Goal: Task Accomplishment & Management: Use online tool/utility

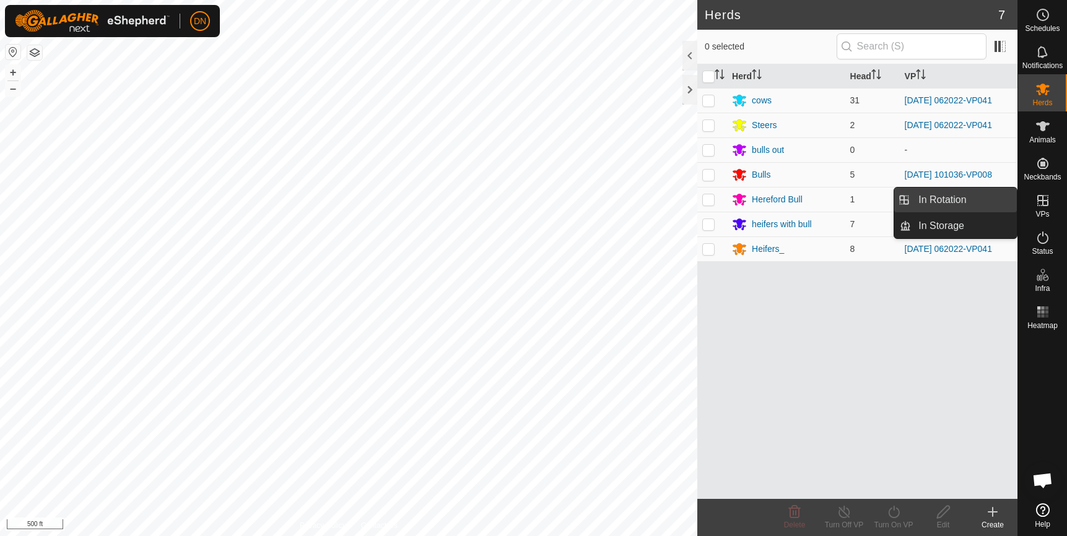
click at [954, 199] on link "In Rotation" at bounding box center [964, 200] width 106 height 25
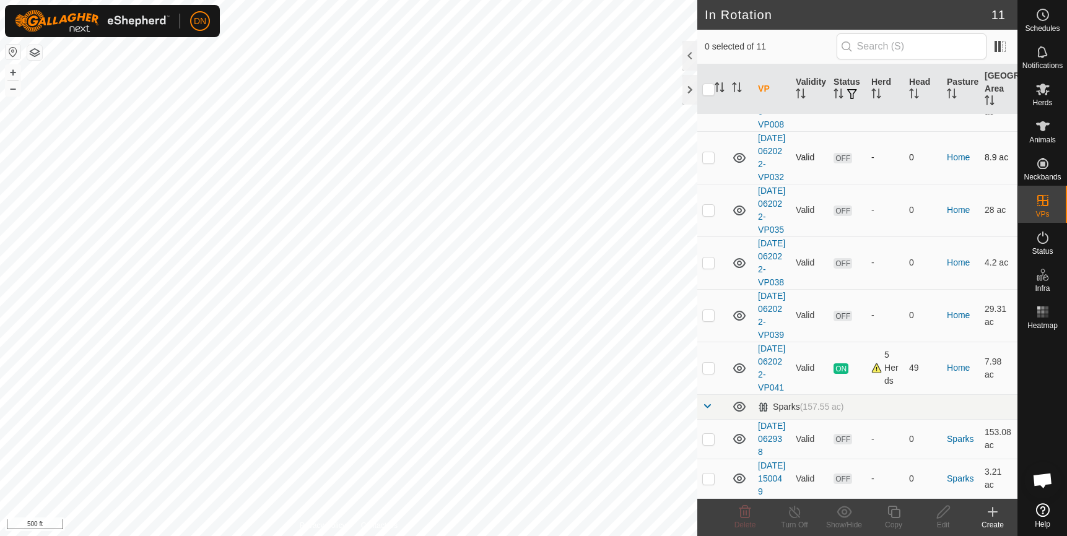
scroll to position [361, 0]
click at [706, 363] on p-checkbox at bounding box center [708, 368] width 12 height 10
checkbox input "true"
click at [891, 504] on icon at bounding box center [893, 511] width 15 height 15
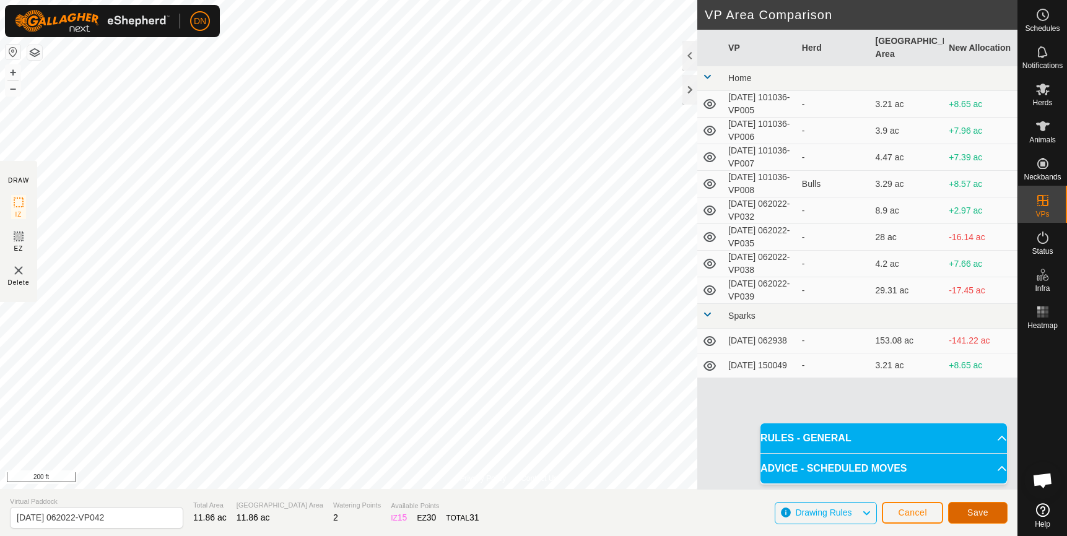
click at [992, 511] on button "Save" at bounding box center [977, 513] width 59 height 22
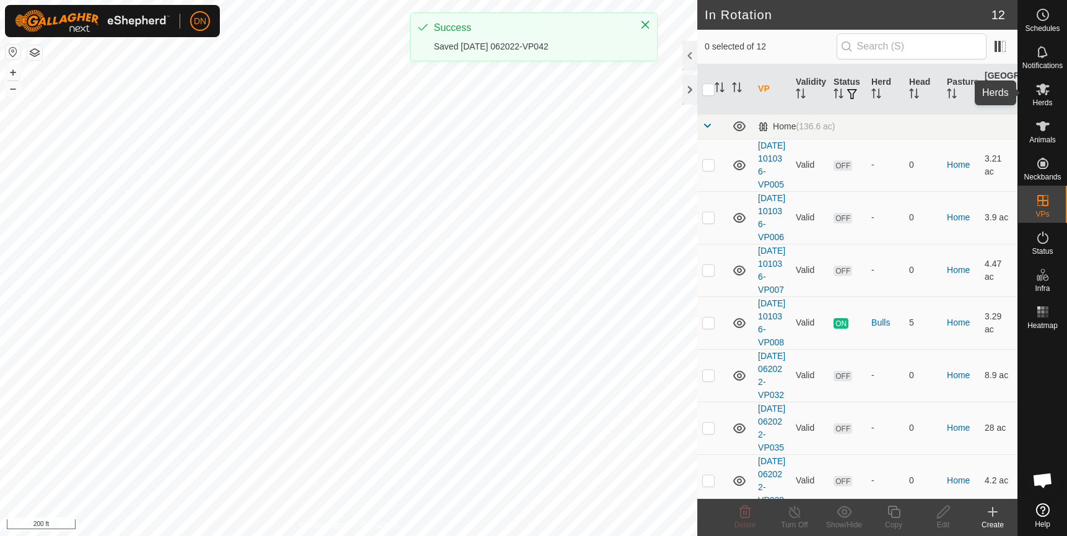
click at [1039, 89] on icon at bounding box center [1042, 89] width 15 height 15
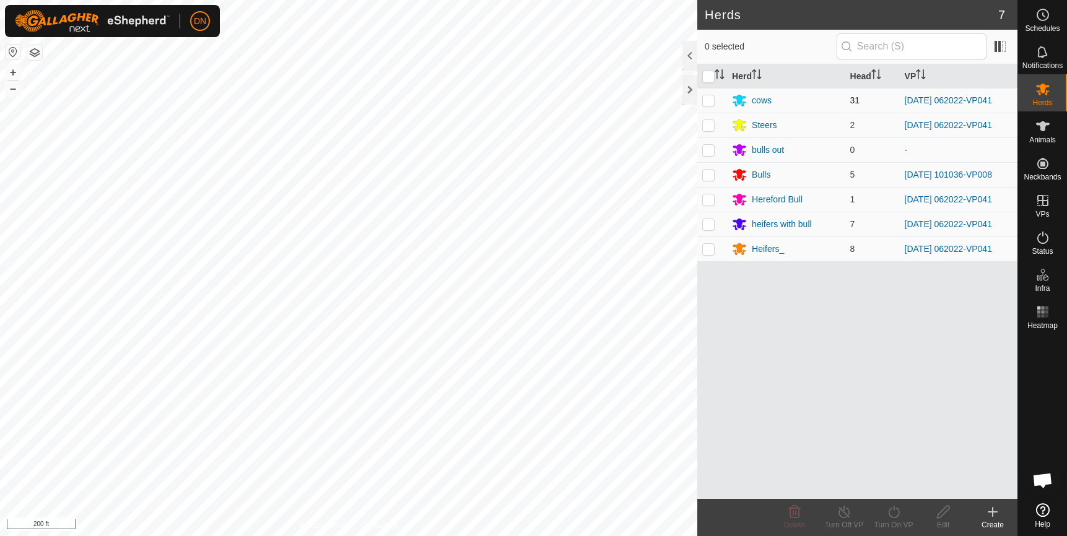
click at [704, 95] on p-checkbox at bounding box center [708, 100] width 12 height 10
checkbox input "true"
click at [702, 120] on p-checkbox at bounding box center [708, 125] width 12 height 10
checkbox input "true"
drag, startPoint x: 711, startPoint y: 196, endPoint x: 708, endPoint y: 205, distance: 9.0
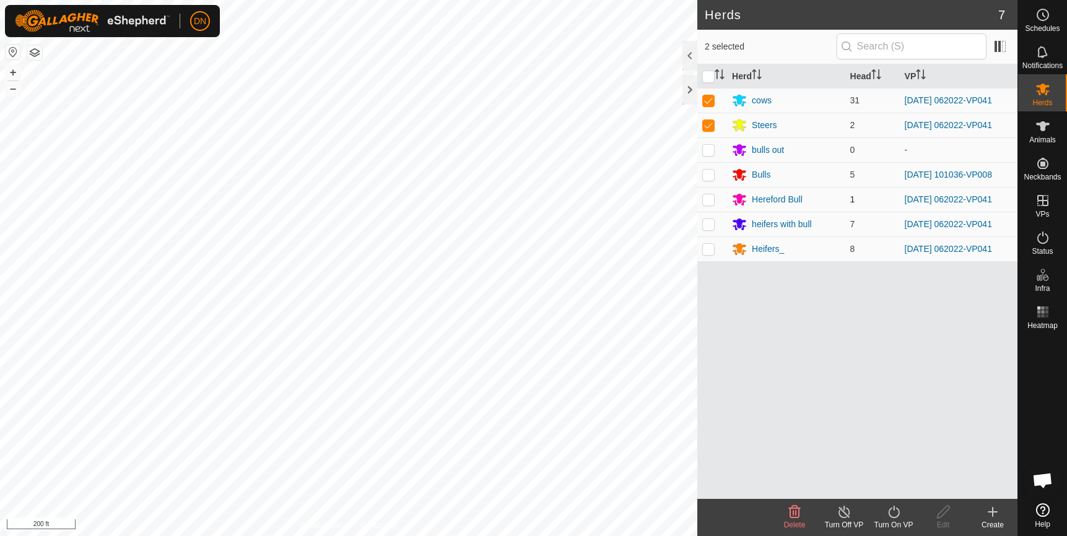
click at [711, 200] on p-checkbox at bounding box center [708, 199] width 12 height 10
checkbox input "true"
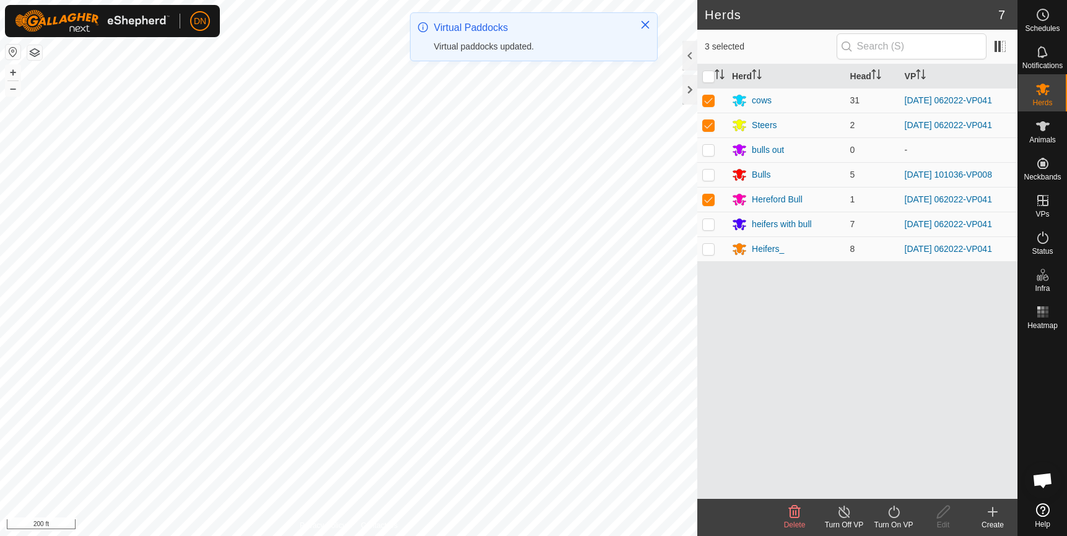
click at [710, 230] on td at bounding box center [712, 224] width 30 height 25
checkbox input "true"
click at [713, 249] on p-checkbox at bounding box center [708, 249] width 12 height 10
checkbox input "true"
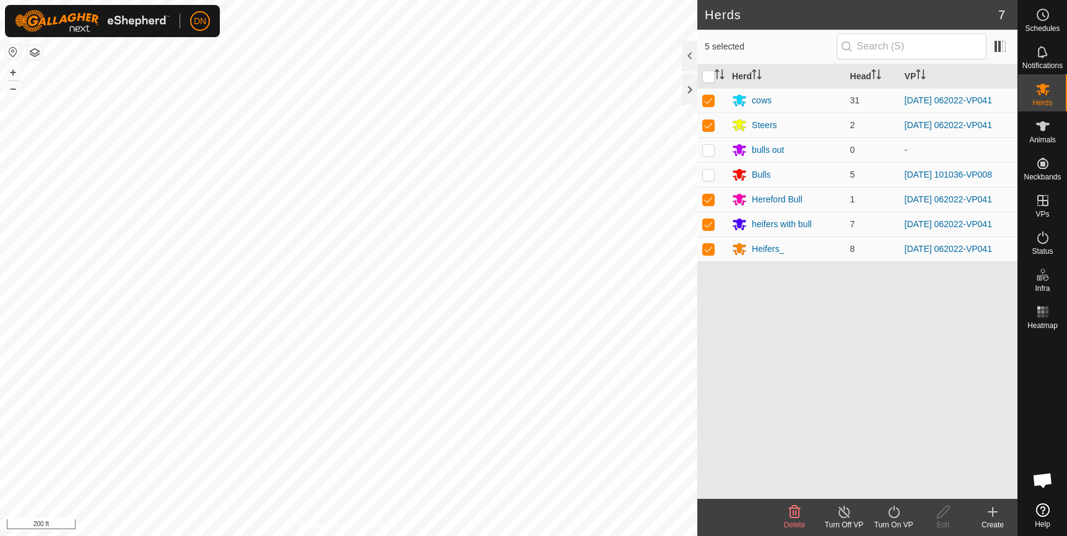
click at [898, 511] on icon at bounding box center [893, 511] width 15 height 15
click at [900, 487] on link "Now" at bounding box center [930, 484] width 123 height 25
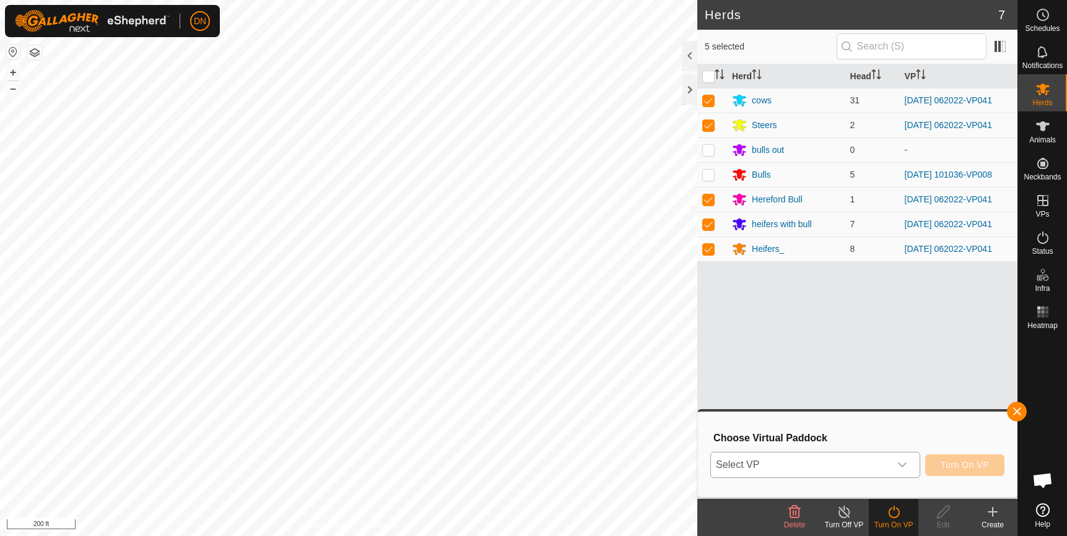
click at [885, 465] on span "Select VP" at bounding box center [800, 464] width 179 height 25
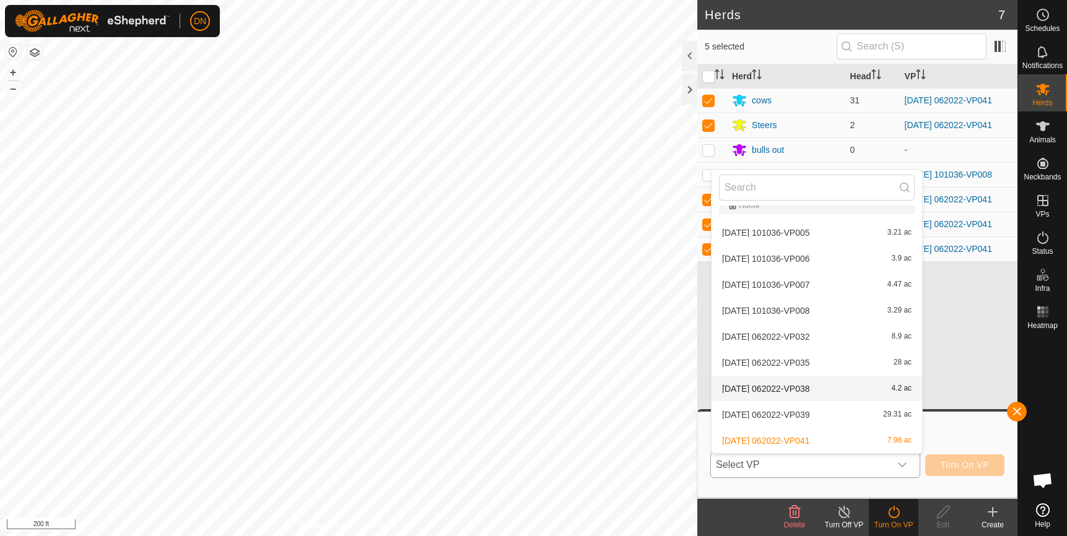
scroll to position [120, 0]
click at [841, 364] on li "[DATE] 062022-VP042 11.86 ac" at bounding box center [816, 360] width 210 height 25
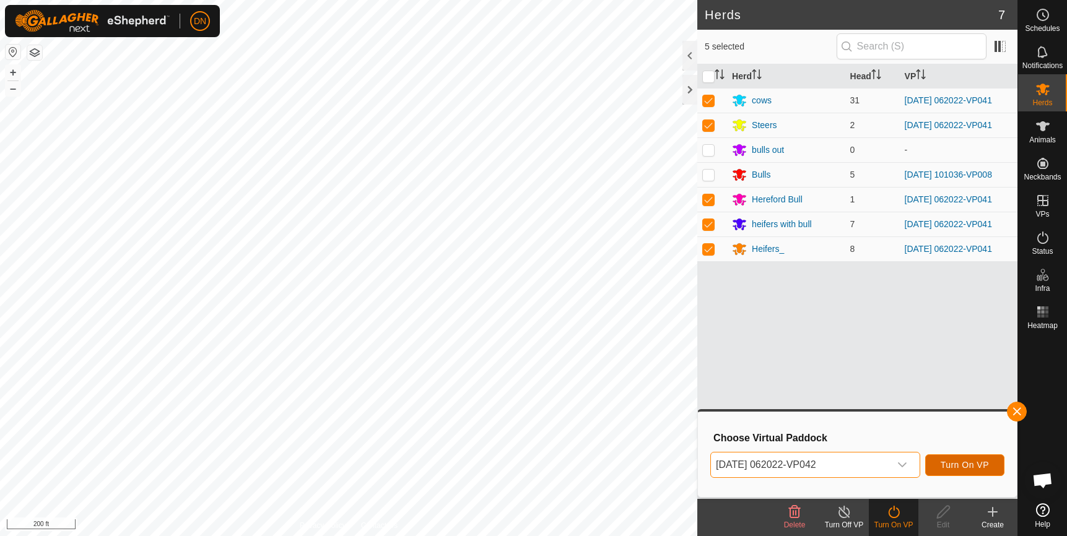
click at [941, 465] on button "Turn On VP" at bounding box center [964, 465] width 79 height 22
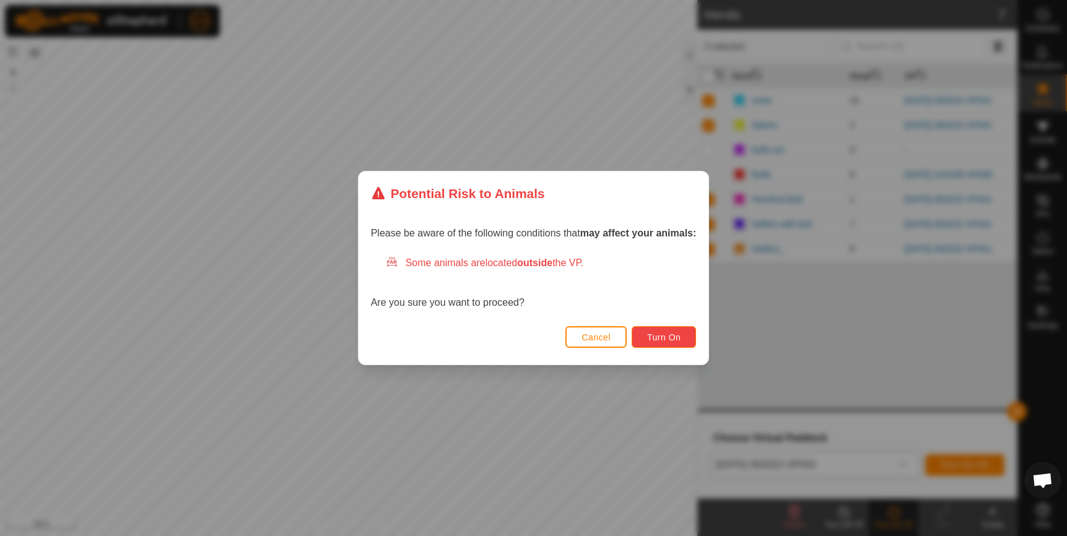
click at [692, 338] on button "Turn On" at bounding box center [663, 337] width 64 height 22
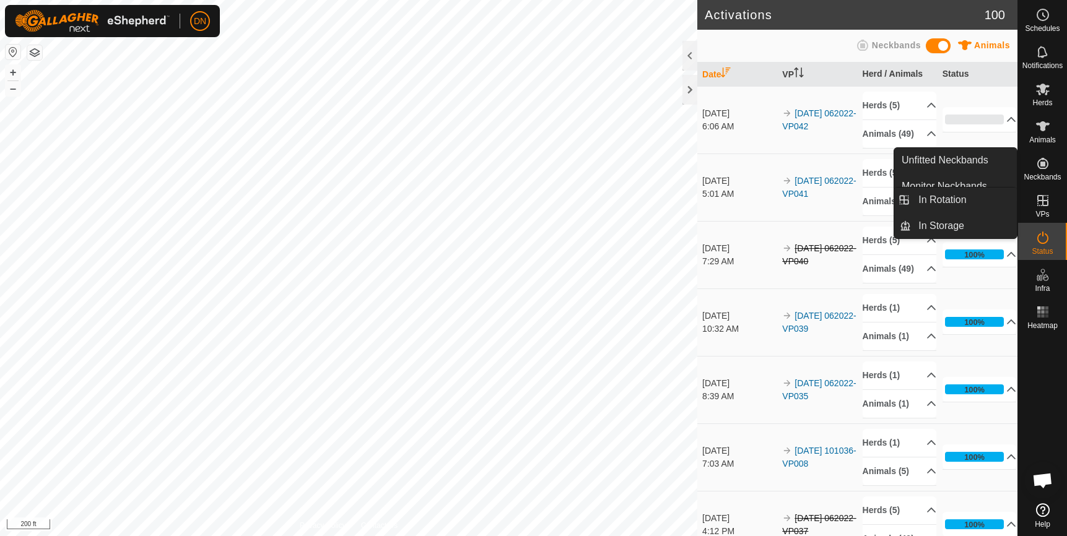
click at [1051, 197] on es-virtualpaddocks-svg-icon at bounding box center [1042, 201] width 22 height 20
